Goal: Navigation & Orientation: Find specific page/section

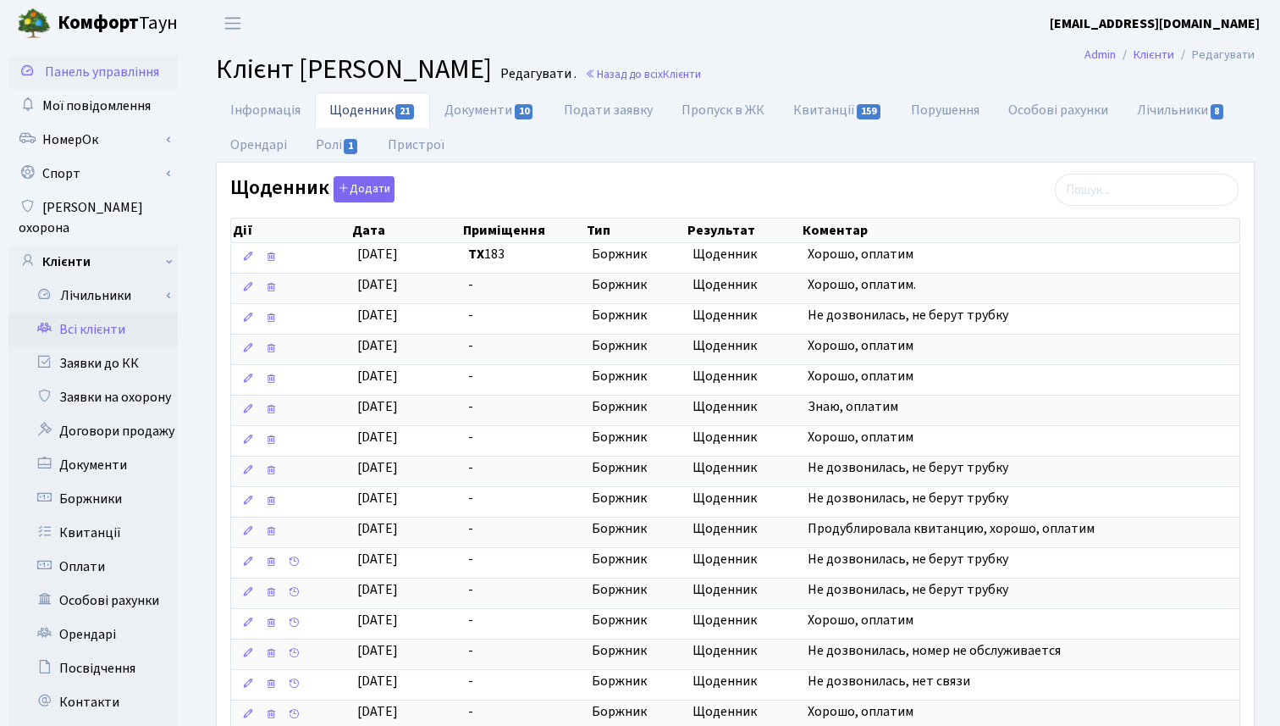
click at [88, 81] on link "Панель управління" at bounding box center [92, 72] width 169 height 34
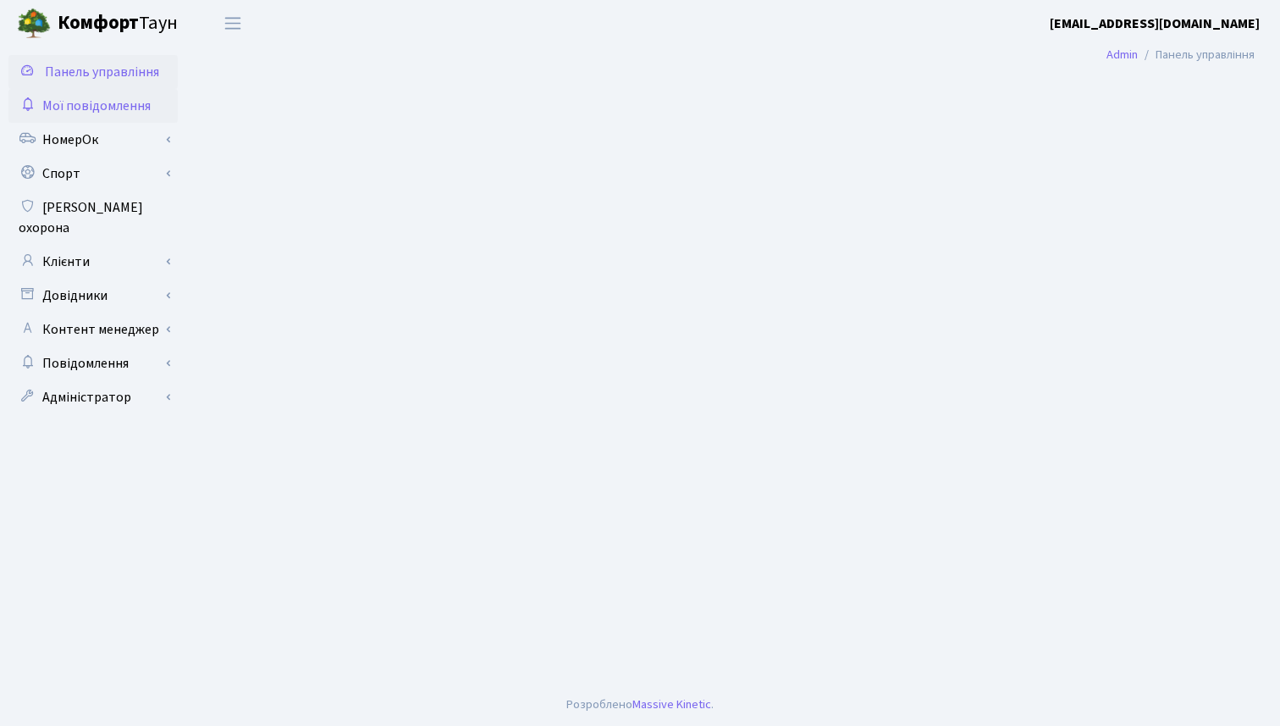
click at [91, 102] on span "Мої повідомлення" at bounding box center [96, 106] width 108 height 19
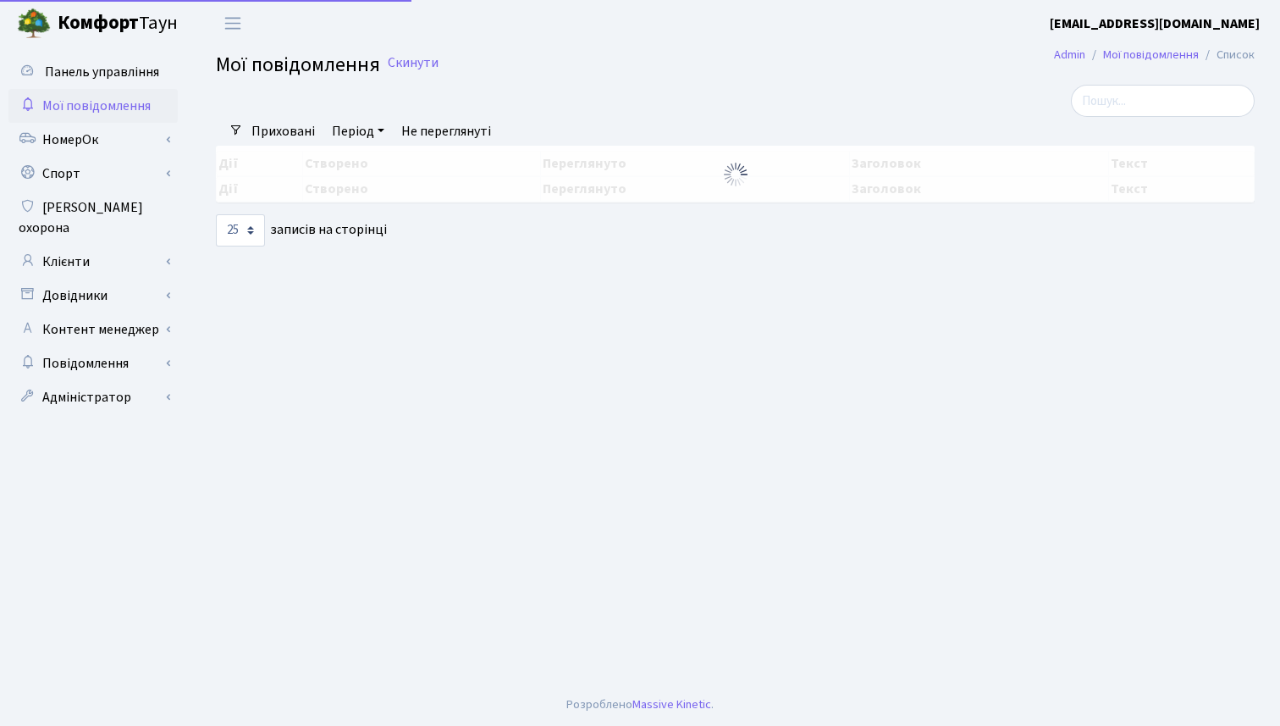
select select "25"
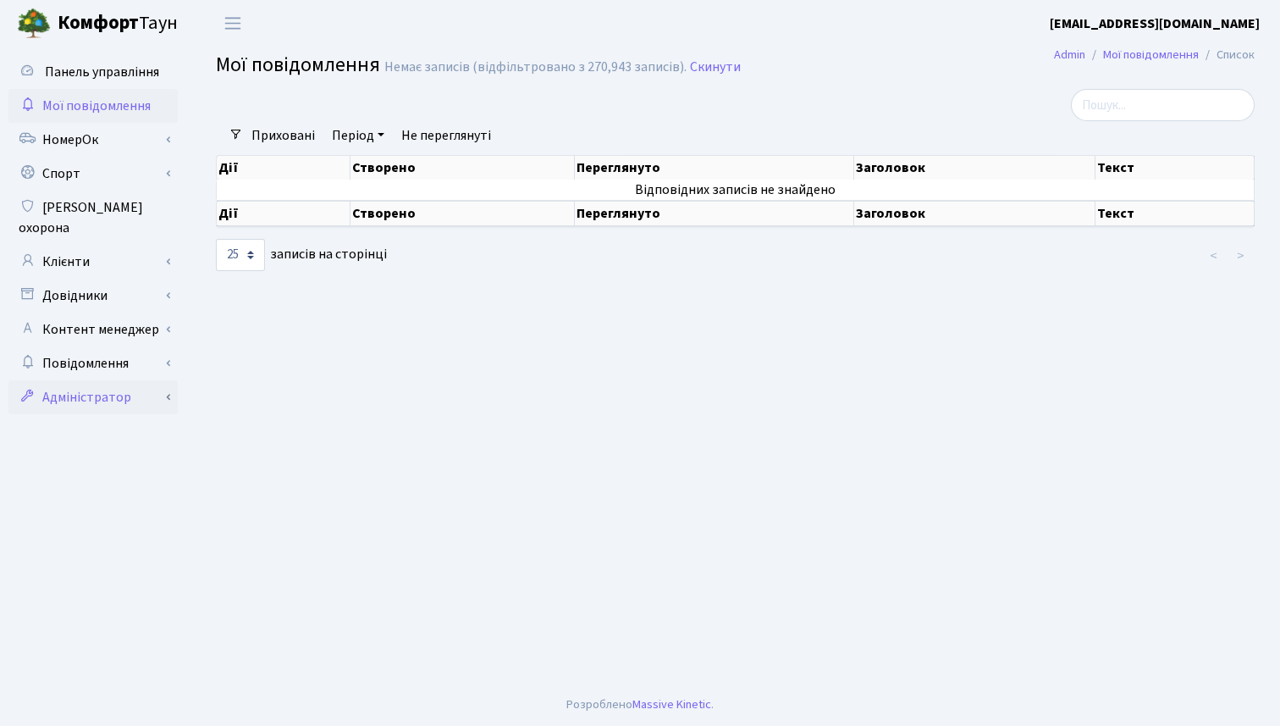
click at [101, 384] on link "Адміністратор" at bounding box center [92, 397] width 169 height 34
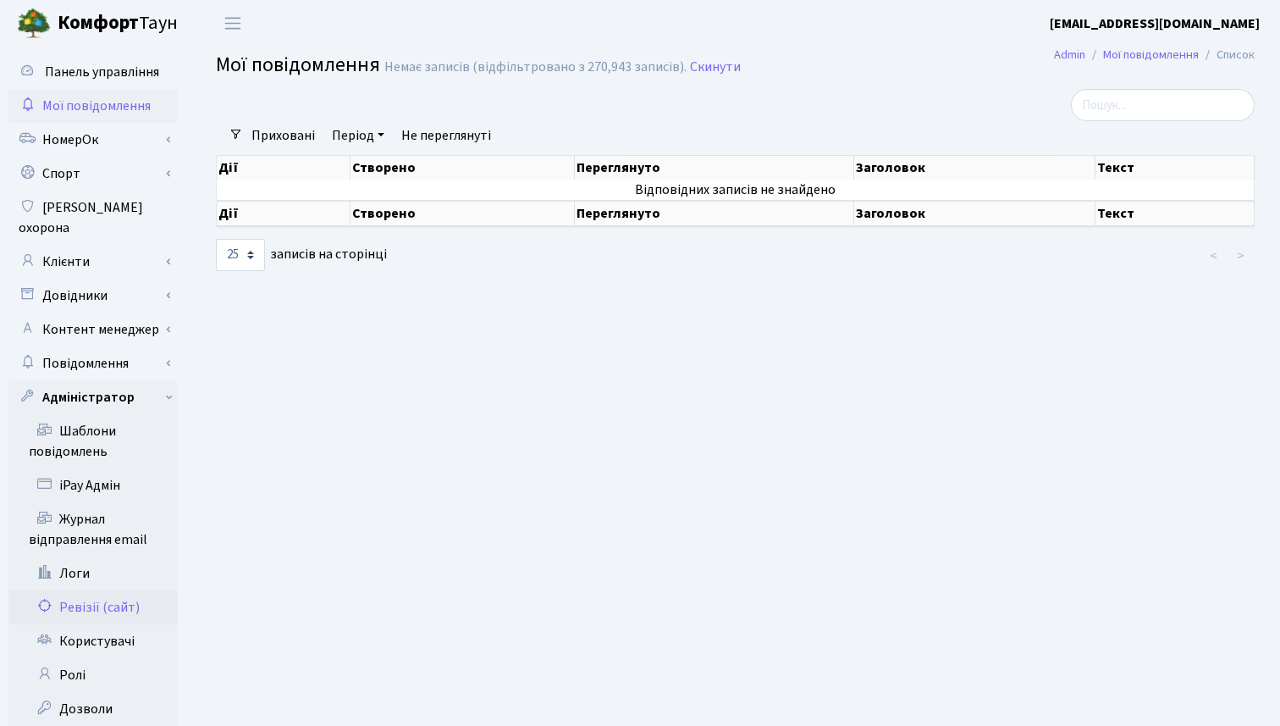
click at [114, 590] on link "Ревізії (сайт)" at bounding box center [92, 607] width 169 height 34
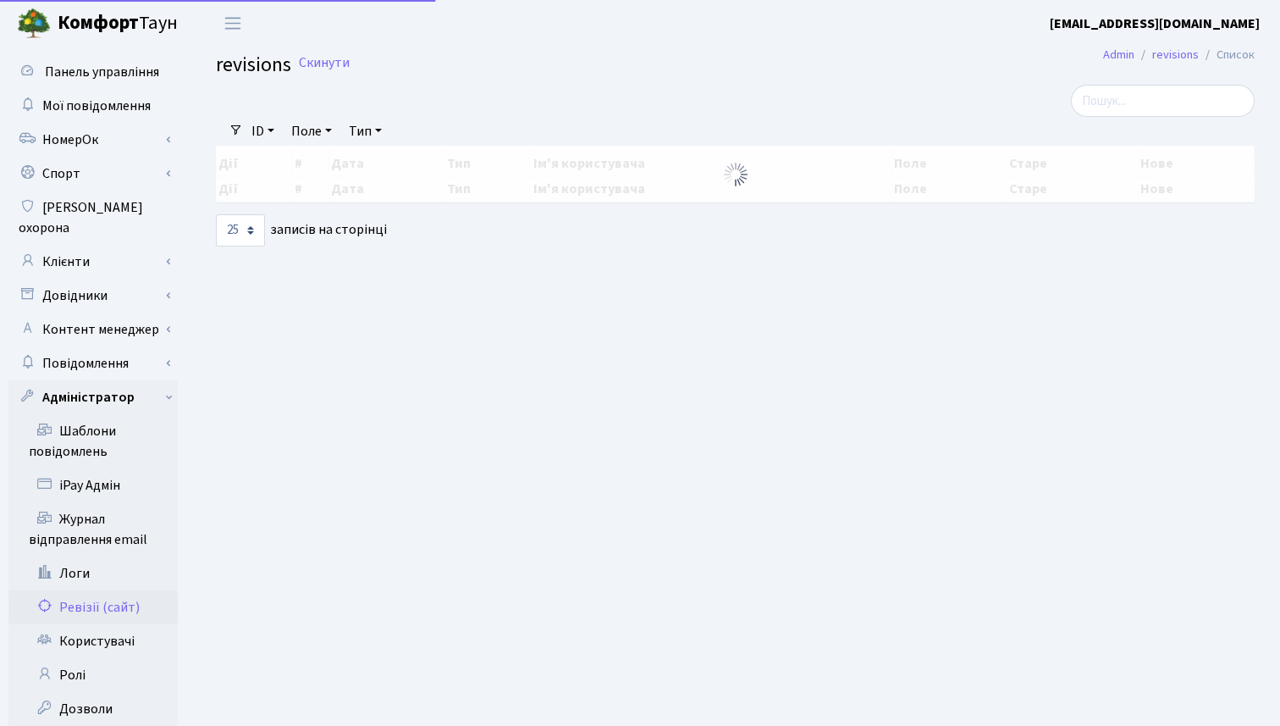
select select "25"
click at [110, 74] on span "Панель управління" at bounding box center [102, 72] width 114 height 19
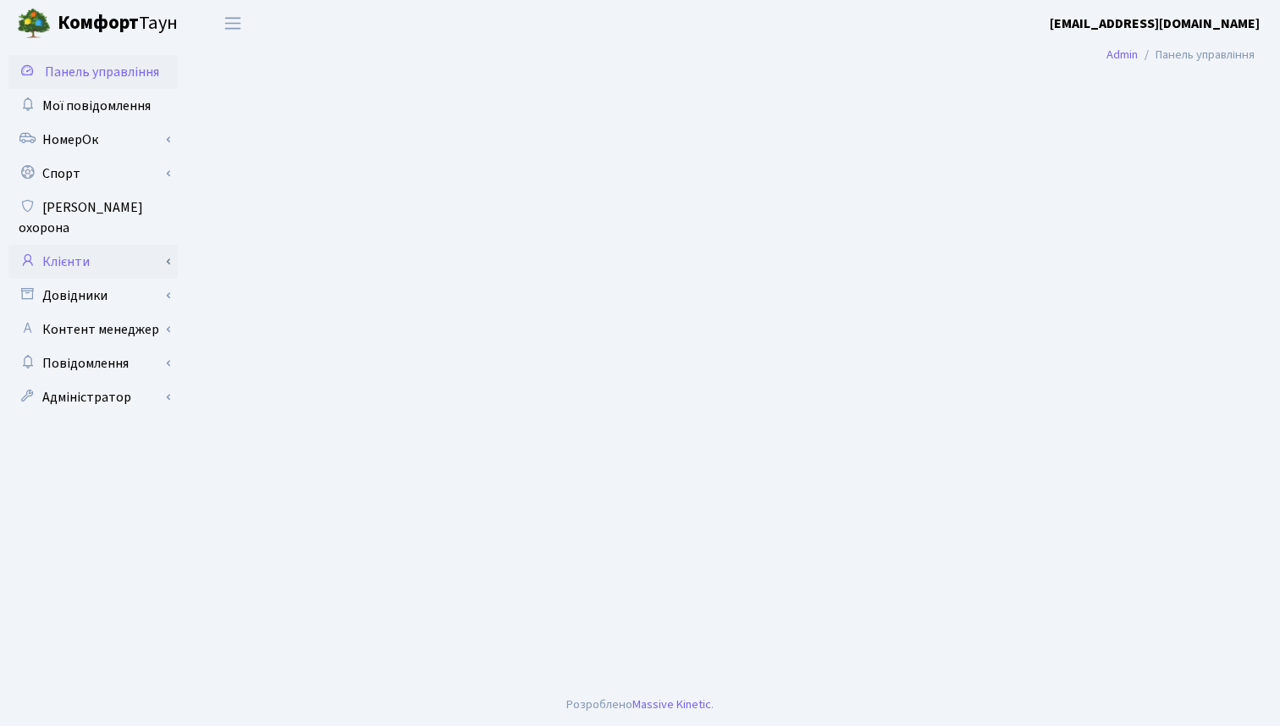
click at [165, 245] on link "Клієнти" at bounding box center [92, 262] width 169 height 34
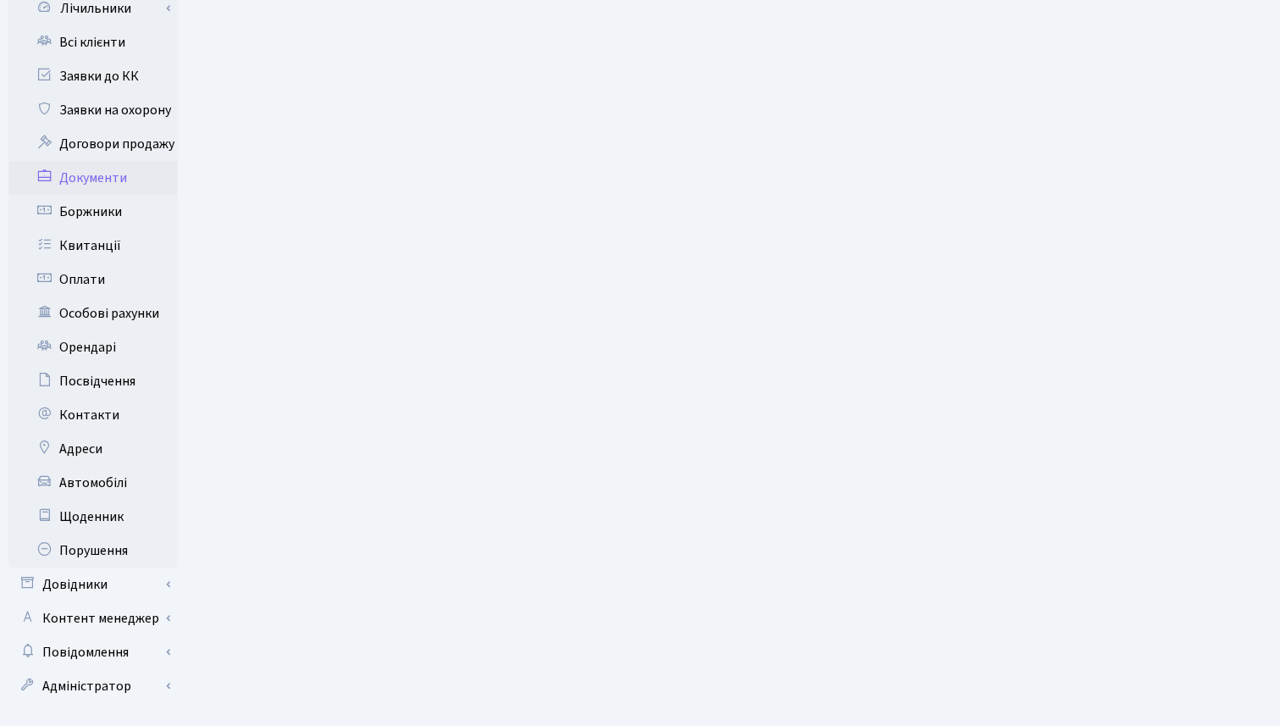
scroll to position [295, 0]
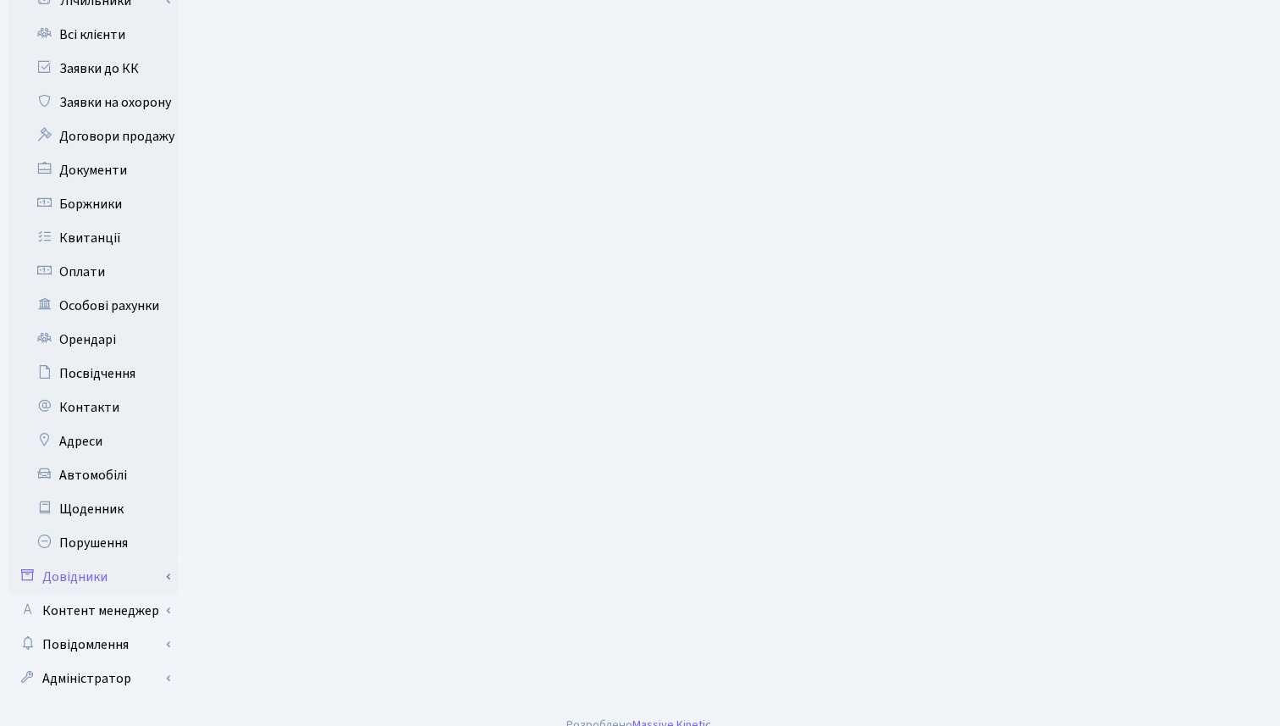
click at [168, 560] on link "Довідники" at bounding box center [92, 577] width 169 height 34
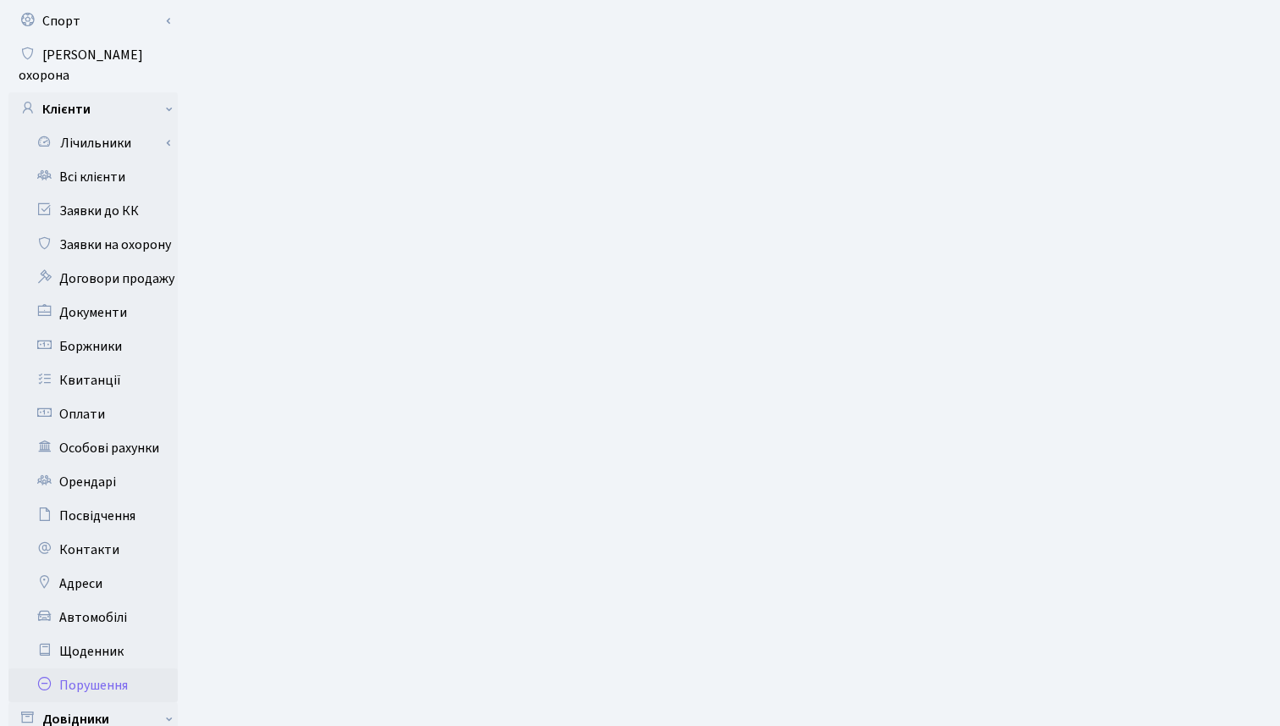
scroll to position [0, 0]
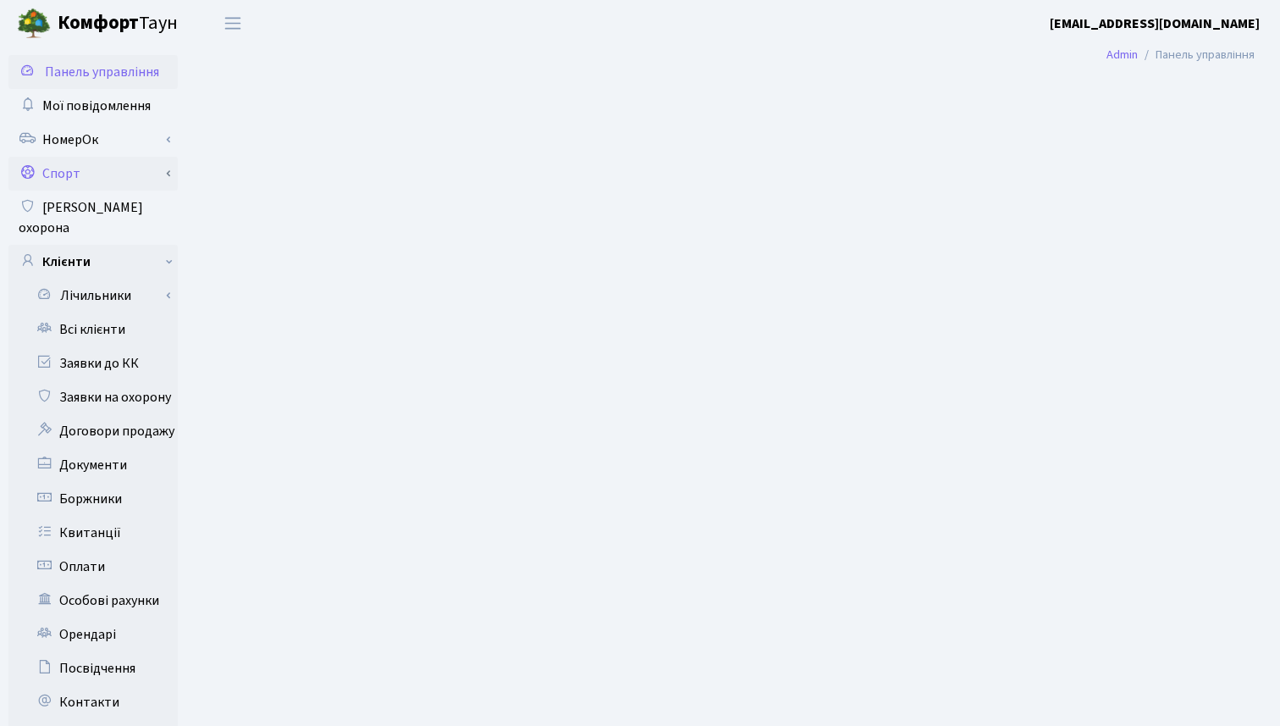
click at [172, 180] on link "Спорт" at bounding box center [92, 174] width 169 height 34
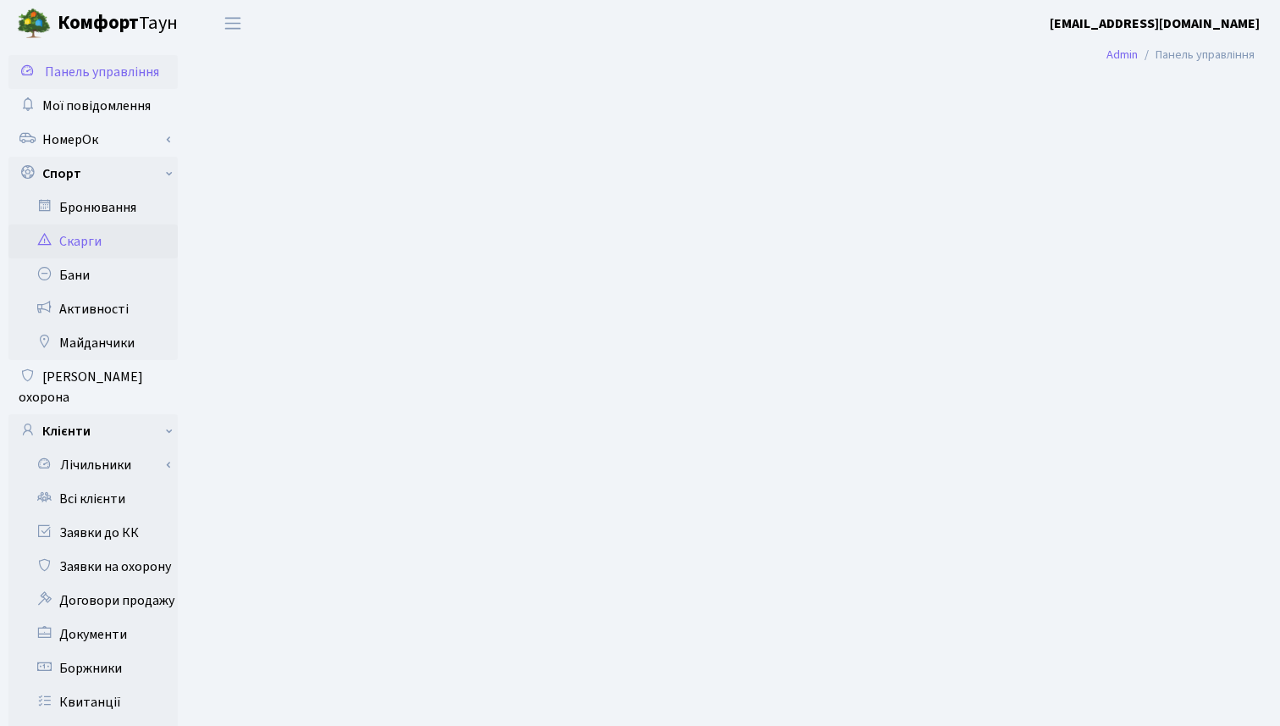
click at [100, 243] on link "Скарги" at bounding box center [92, 241] width 169 height 34
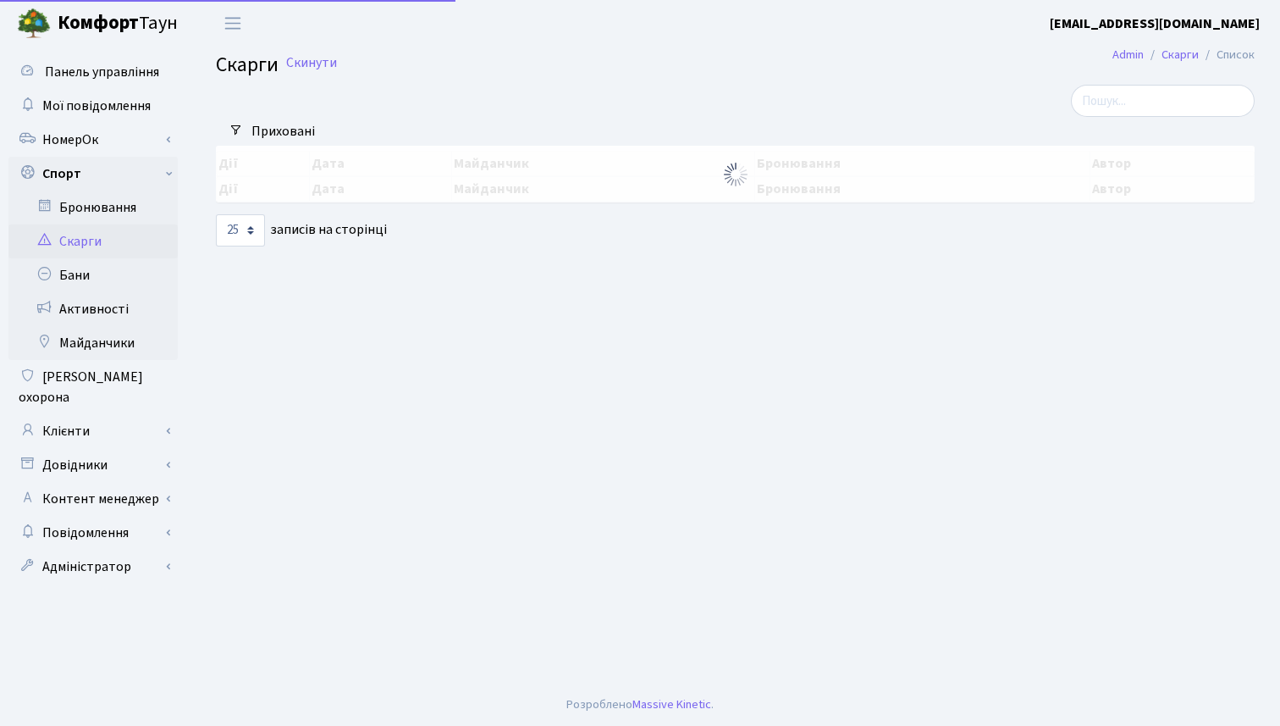
select select "25"
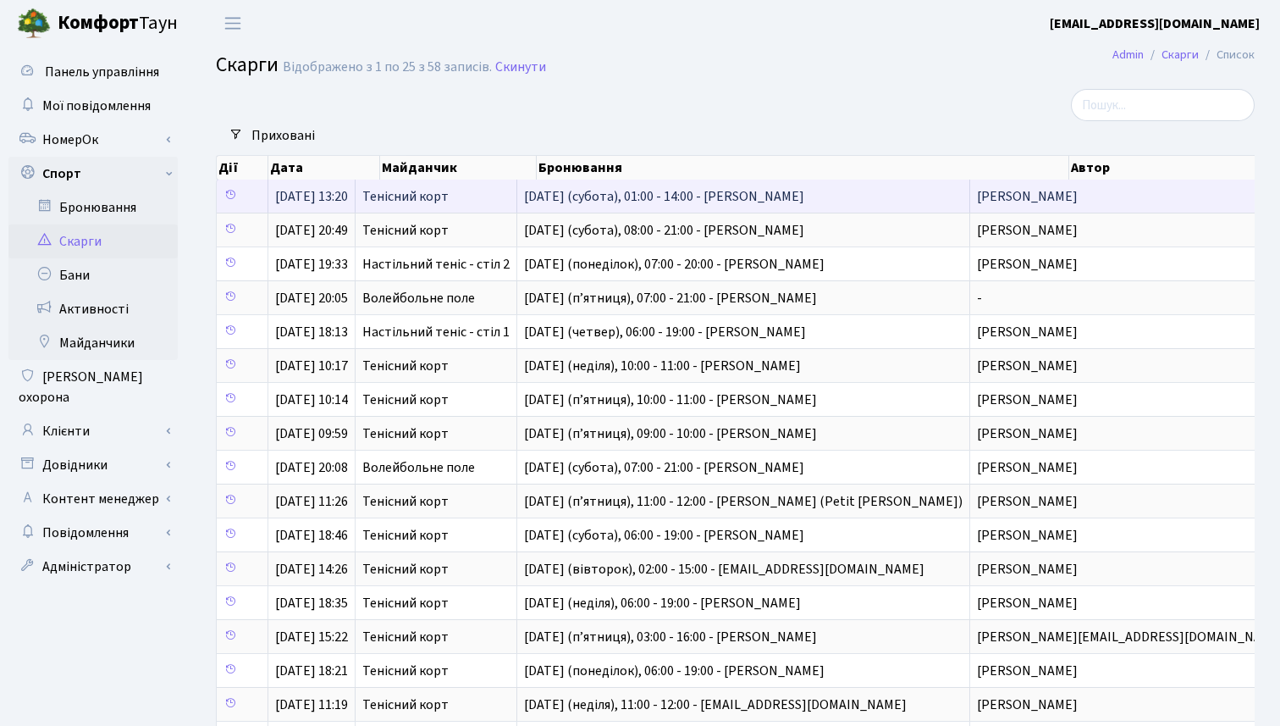
scroll to position [0, 36]
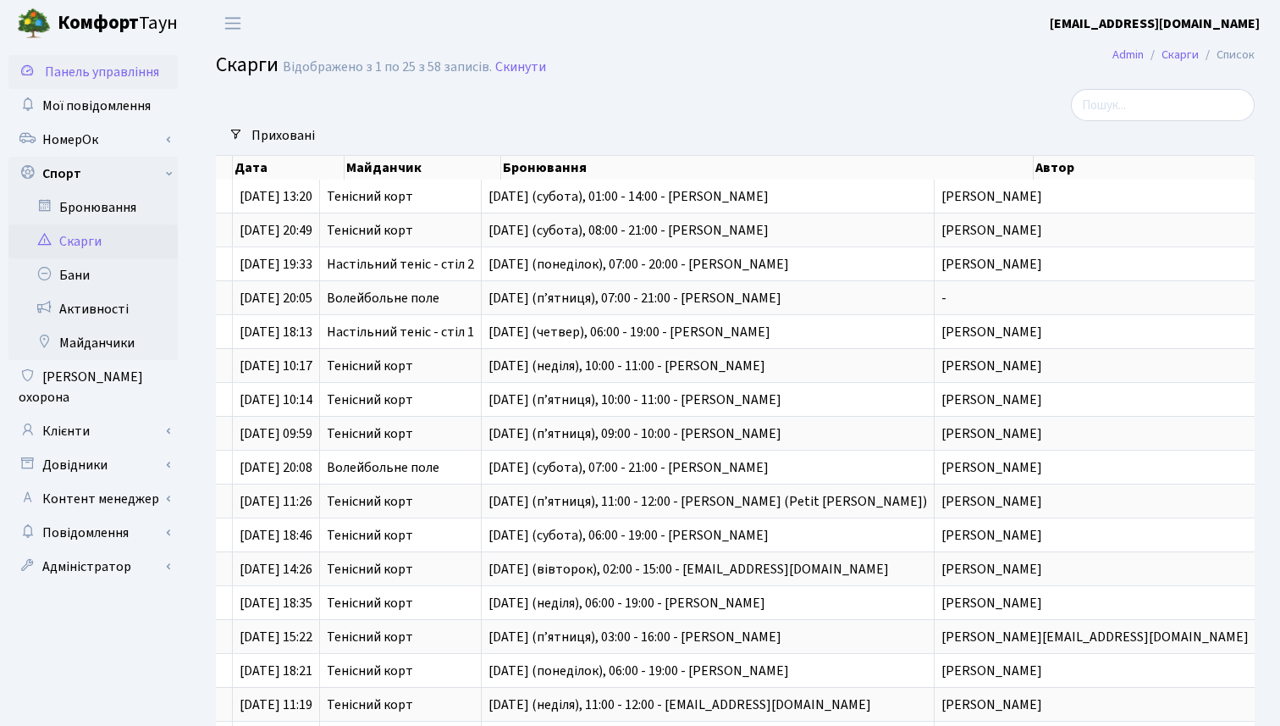
click at [102, 75] on span "Панель управління" at bounding box center [102, 72] width 114 height 19
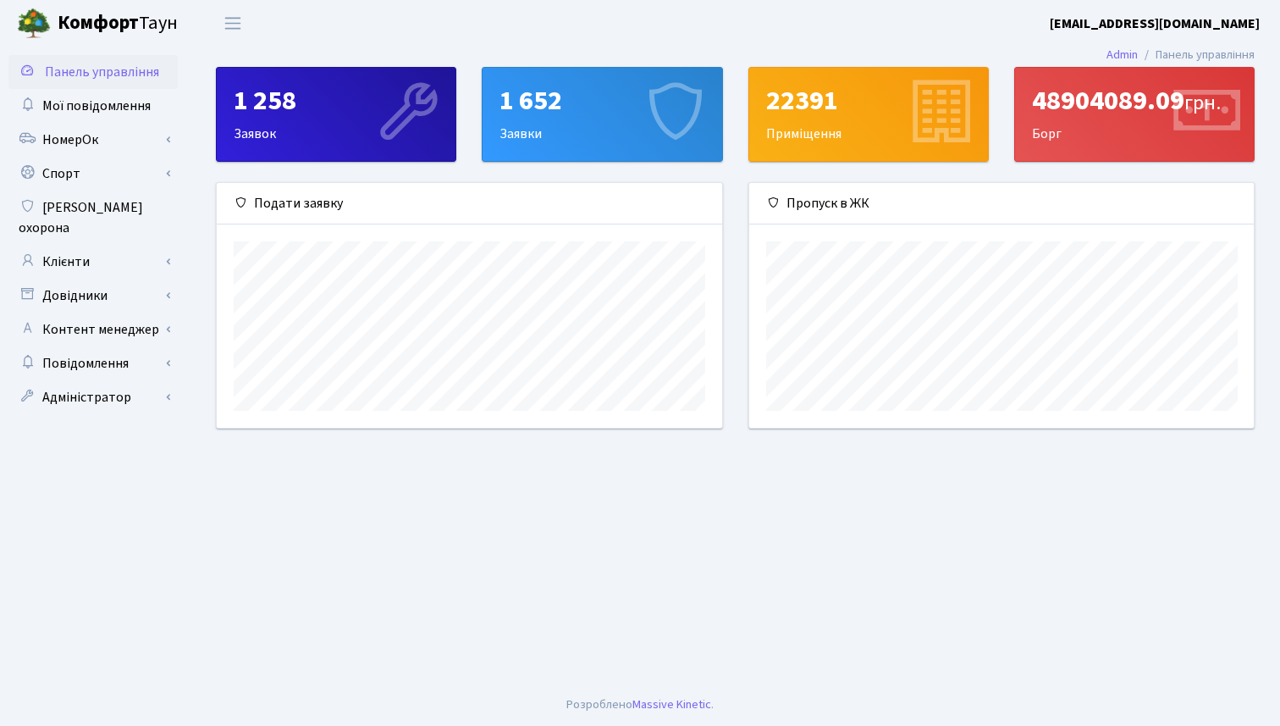
scroll to position [245, 505]
click at [305, 110] on div "1 258" at bounding box center [336, 101] width 205 height 32
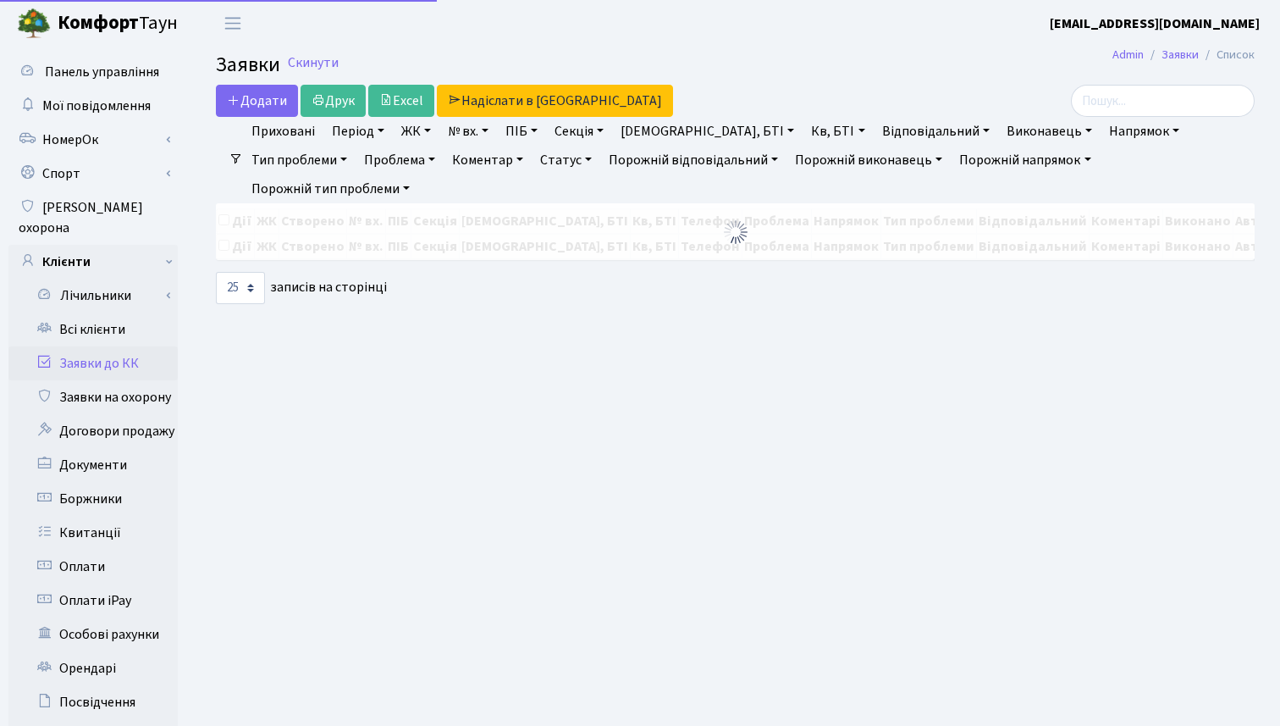
select select "25"
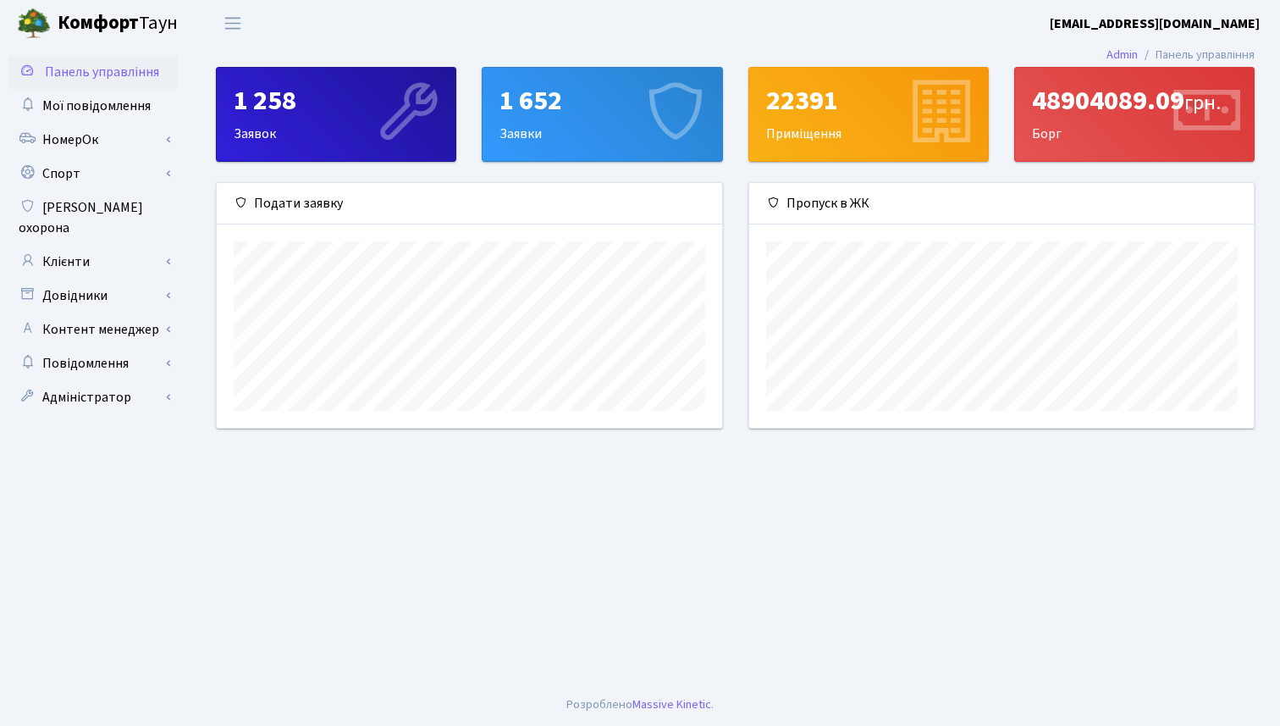
scroll to position [245, 505]
click at [604, 555] on main "Admin Панель управління 1 258 Заявок 1 652 Заявки 22391 Приміщення 48904089.09 …" at bounding box center [735, 365] width 1090 height 637
